Goal: Find specific page/section: Find specific page/section

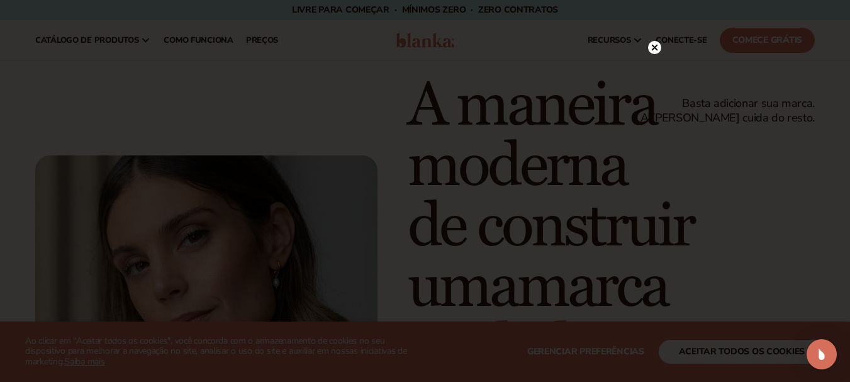
click at [657, 47] on circle at bounding box center [654, 47] width 13 height 13
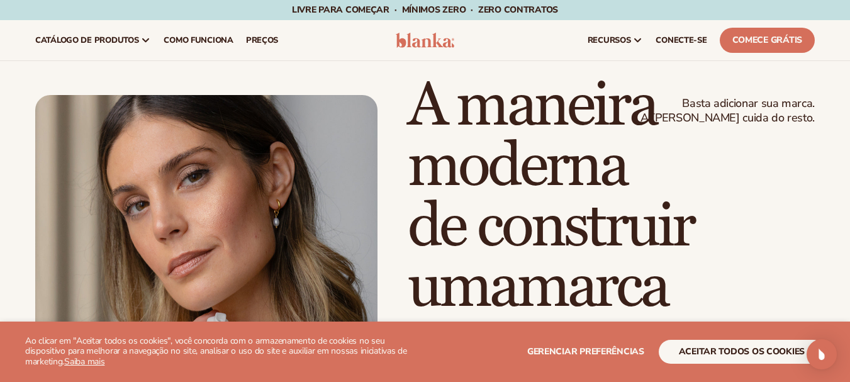
drag, startPoint x: 816, startPoint y: 324, endPoint x: 628, endPoint y: 329, distance: 187.7
click at [628, 329] on section "USAMOS COOKIES Ao clicar em "Aceitar todos os cookies", você concorda com o arm…" at bounding box center [425, 352] width 850 height 60
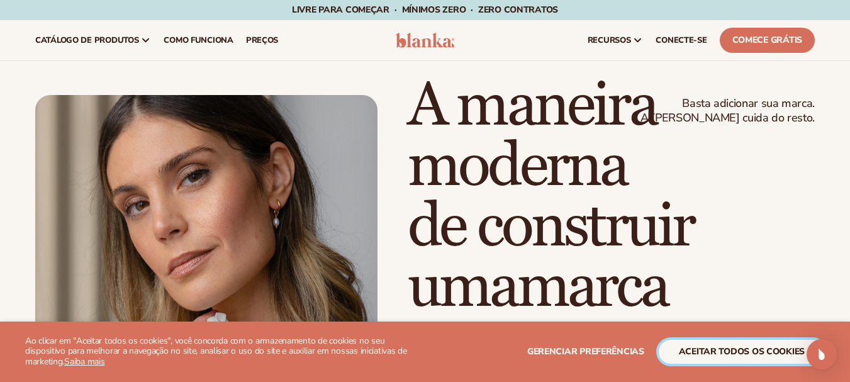
click at [726, 357] on font "aceitar todos os cookies" at bounding box center [742, 352] width 126 height 12
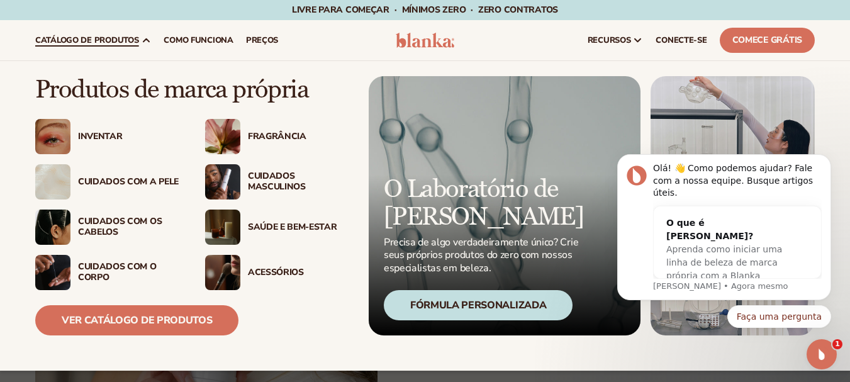
click at [290, 276] on font "Acessórios" at bounding box center [276, 272] width 56 height 12
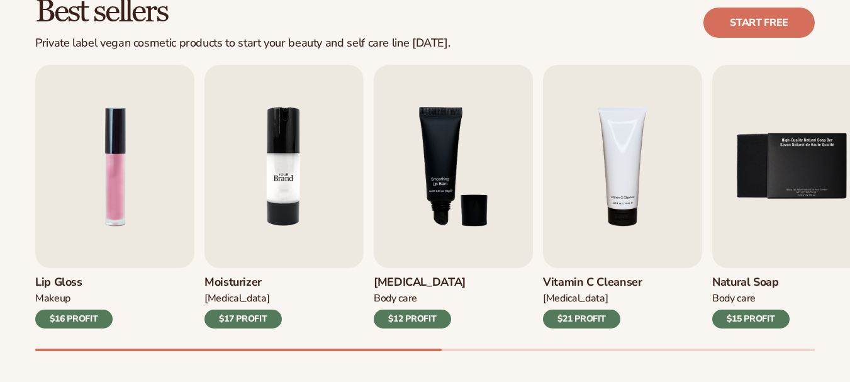
scroll to position [378, 0]
